Goal: Find specific page/section: Find specific page/section

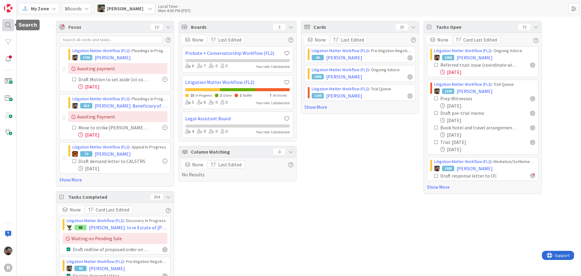
click at [5, 26] on div at bounding box center [8, 25] width 12 height 12
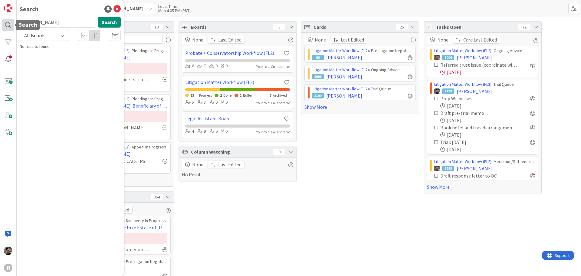
type input "[PERSON_NAME]"
click at [104, 22] on button "Search" at bounding box center [109, 22] width 23 height 11
click at [89, 53] on p "GLENN , ERIC" at bounding box center [74, 53] width 93 height 6
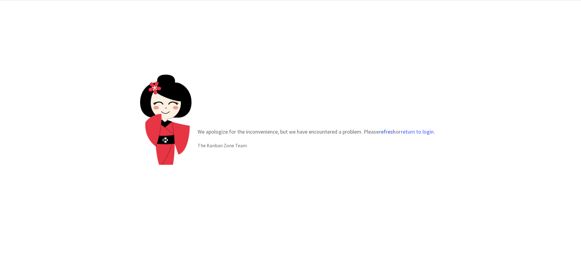
click at [388, 132] on button "refresh" at bounding box center [387, 132] width 17 height 6
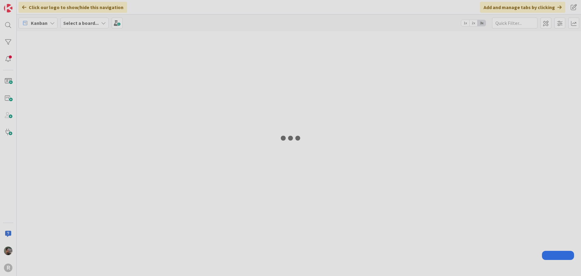
type input "lariza"
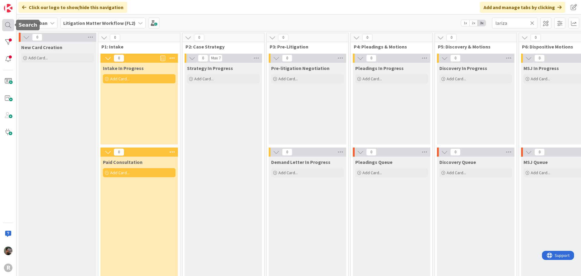
click at [8, 25] on div at bounding box center [8, 25] width 12 height 12
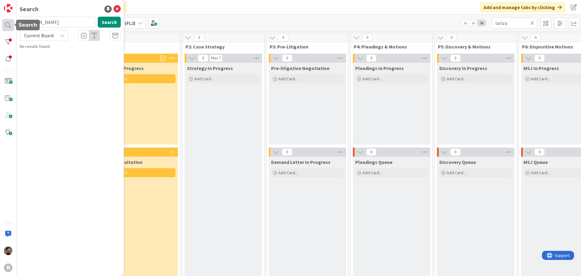
type input "[PERSON_NAME]"
click at [70, 58] on link "Litigation Matter Workflow (FL2) › Strategy In Progress 2789 [PERSON_NAME]" at bounding box center [70, 50] width 107 height 15
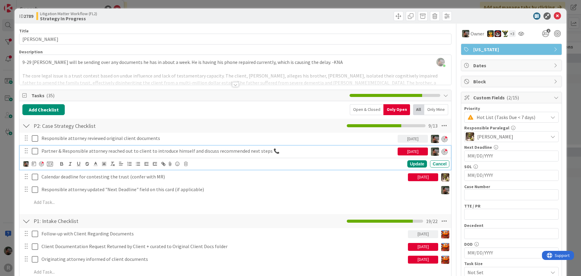
click at [34, 153] on icon at bounding box center [35, 150] width 6 height 7
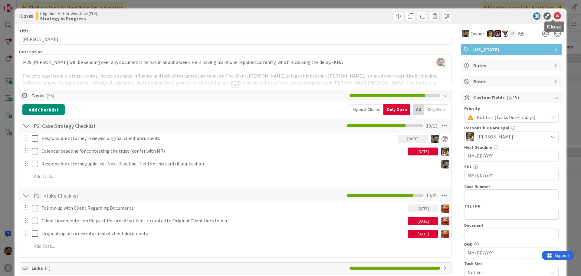
click at [554, 18] on icon at bounding box center [557, 15] width 7 height 7
